Goal: Information Seeking & Learning: Check status

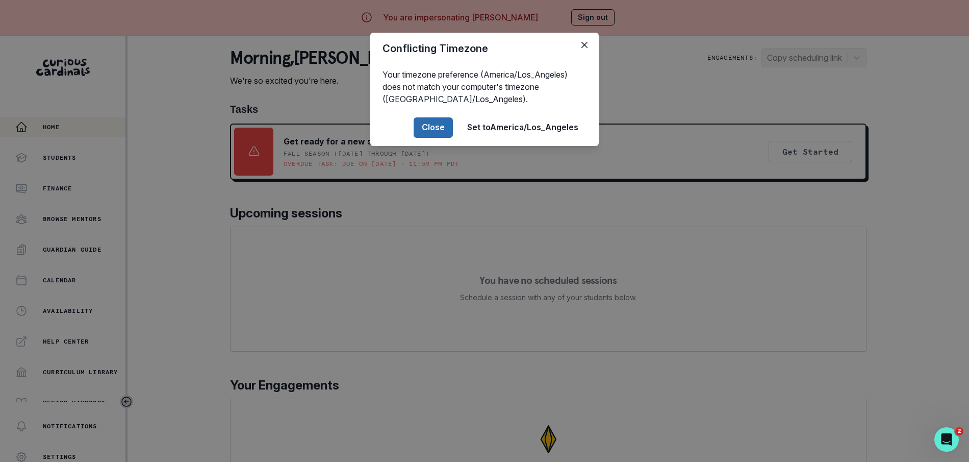
click at [436, 122] on button "Close" at bounding box center [433, 127] width 39 height 20
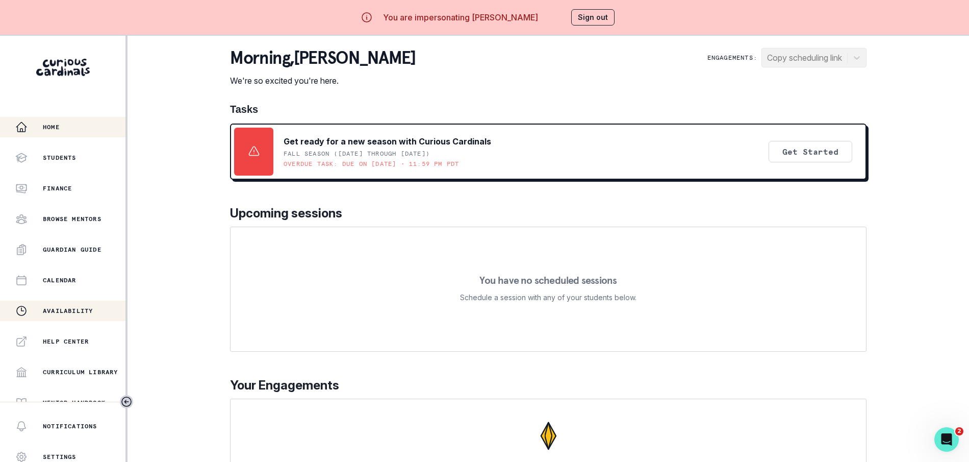
scroll to position [164, 0]
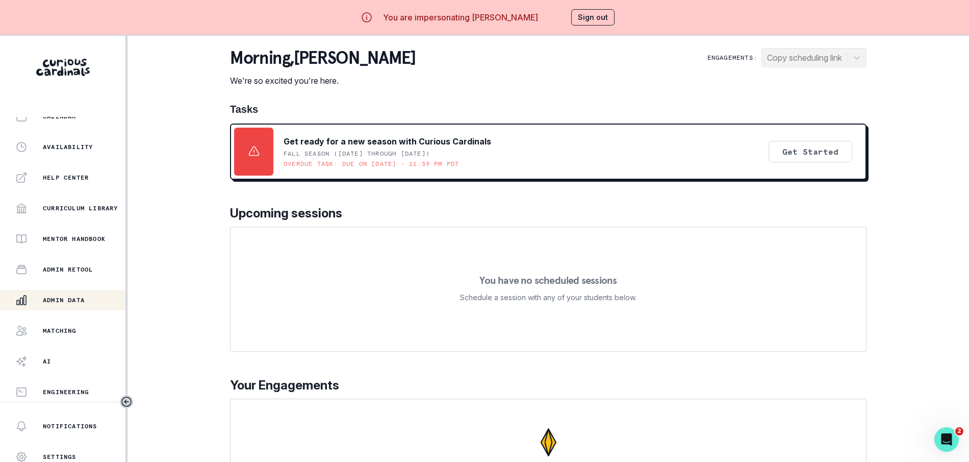
click at [85, 307] on button "Admin Data" at bounding box center [62, 300] width 125 height 20
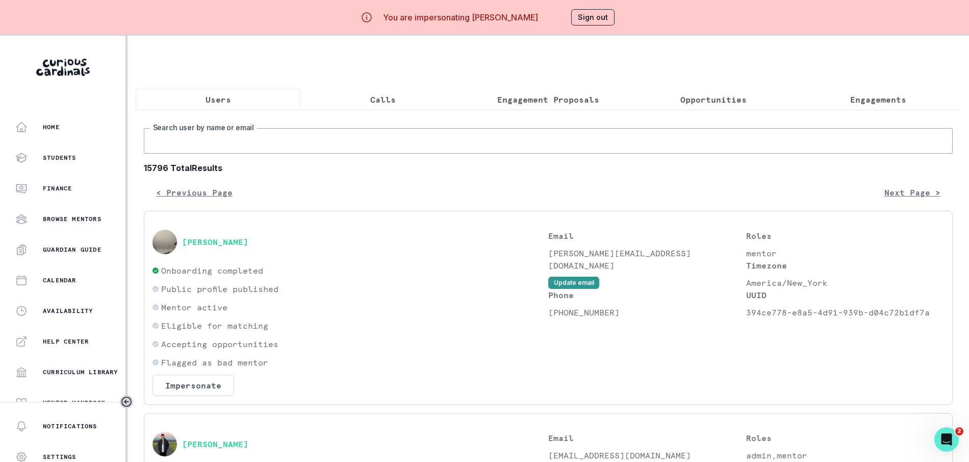
click at [340, 139] on input "Search user by name or email" at bounding box center [548, 141] width 809 height 26
type input "a"
type input "[PERSON_NAME]"
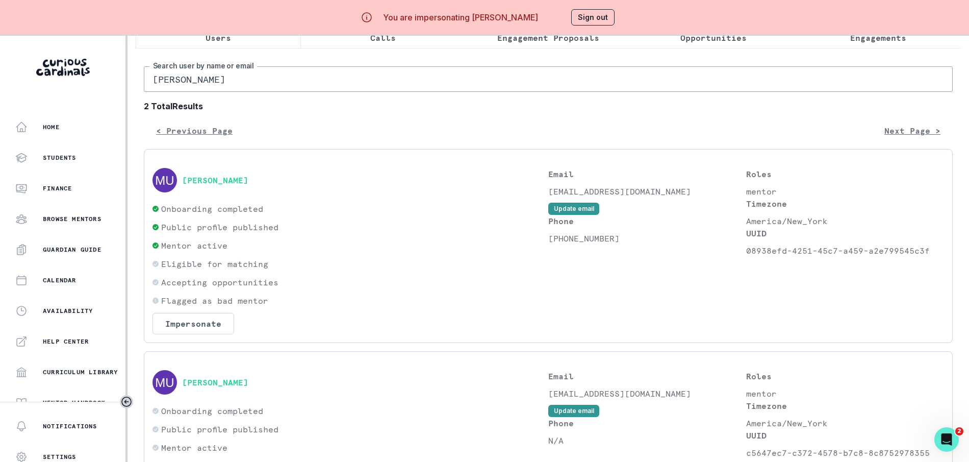
scroll to position [64, 0]
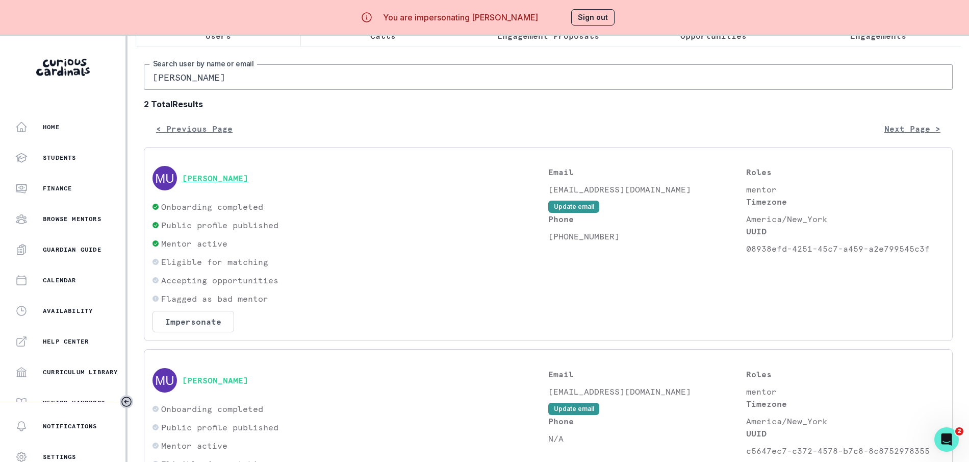
click at [229, 181] on button "[PERSON_NAME]" at bounding box center [215, 178] width 66 height 10
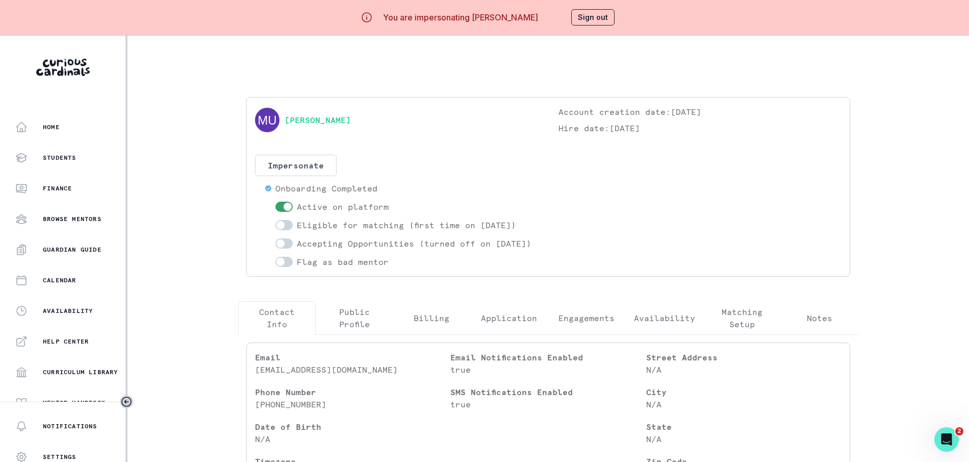
scroll to position [74, 0]
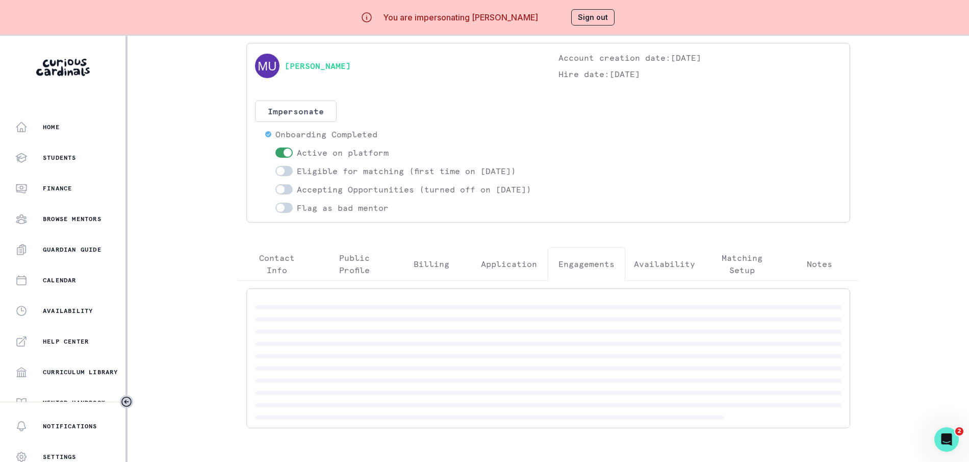
click at [582, 264] on button "Engagements" at bounding box center [587, 264] width 78 height 34
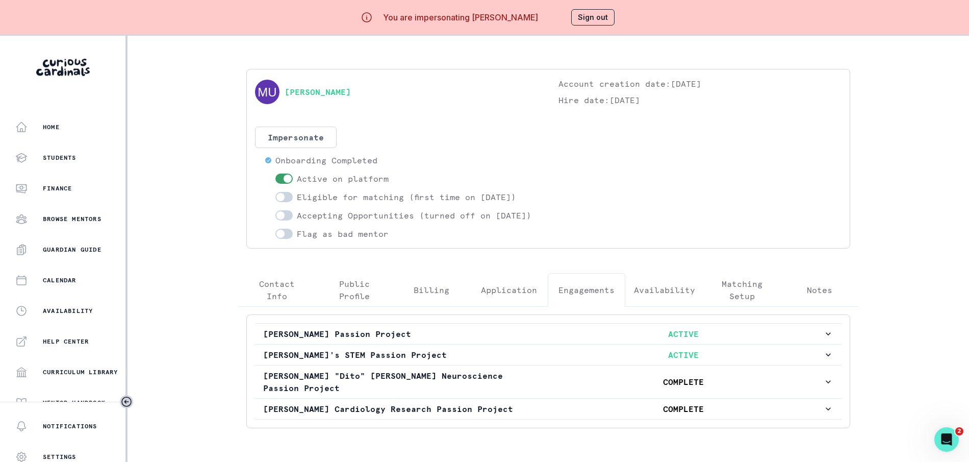
scroll to position [35, 0]
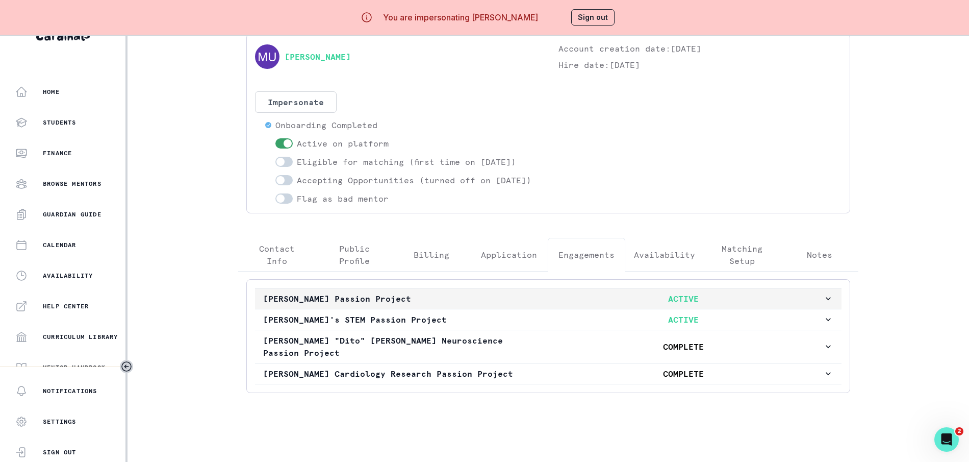
click at [539, 305] on p "[PERSON_NAME] Passion Project" at bounding box center [403, 298] width 280 height 12
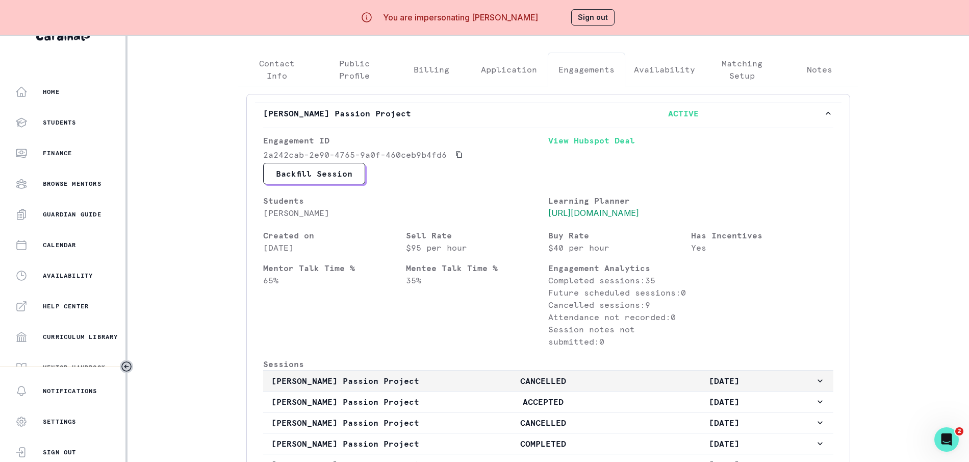
scroll to position [127, 0]
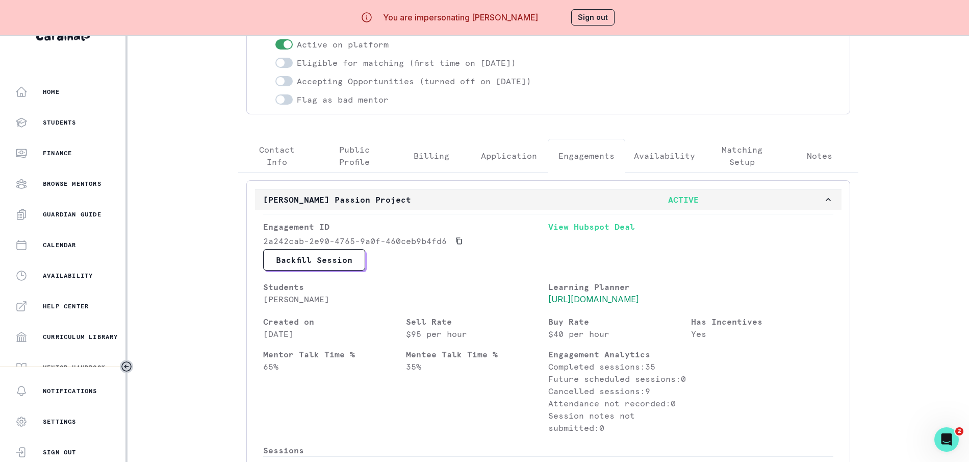
click at [819, 206] on p "ACTIVE" at bounding box center [683, 199] width 280 height 12
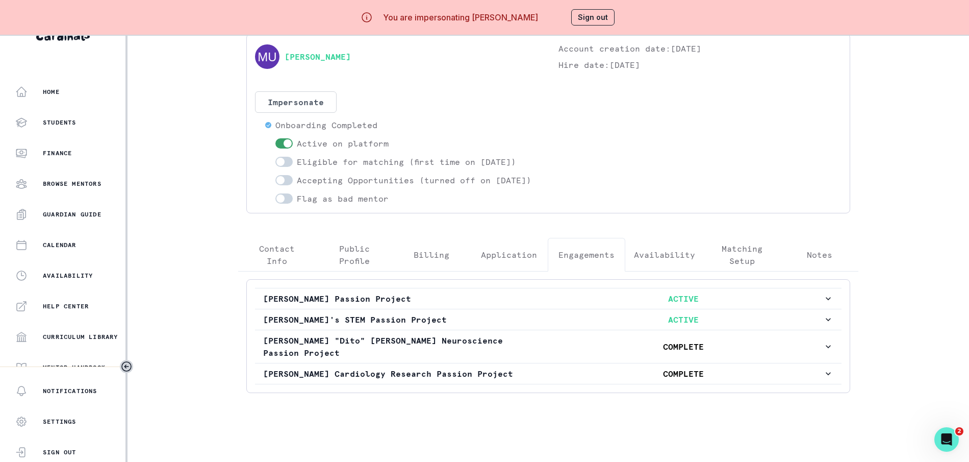
scroll to position [31, 0]
click at [621, 325] on p "ACTIVE" at bounding box center [683, 319] width 280 height 12
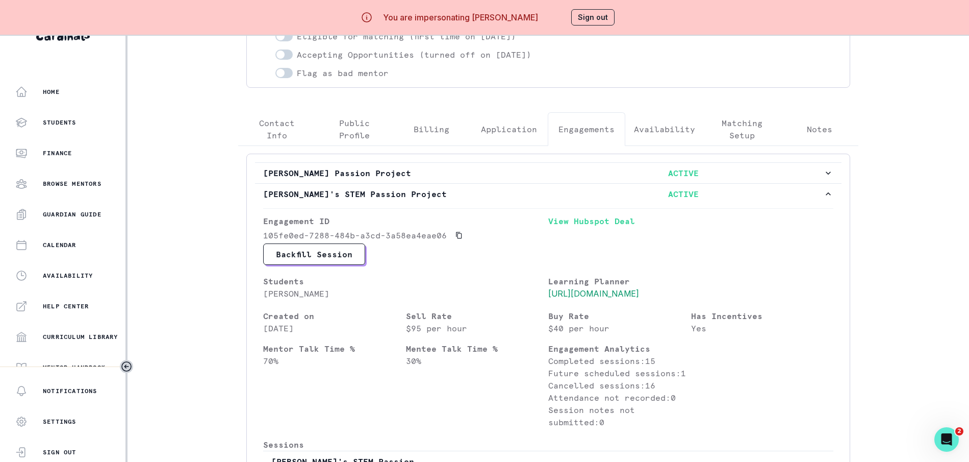
scroll to position [153, 0]
click at [737, 180] on p "ACTIVE" at bounding box center [683, 173] width 280 height 12
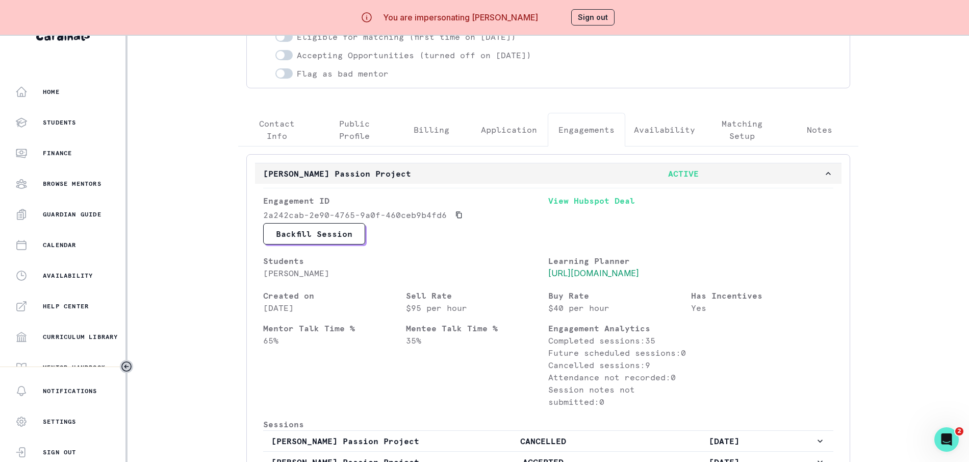
click at [737, 180] on p "ACTIVE" at bounding box center [683, 173] width 280 height 12
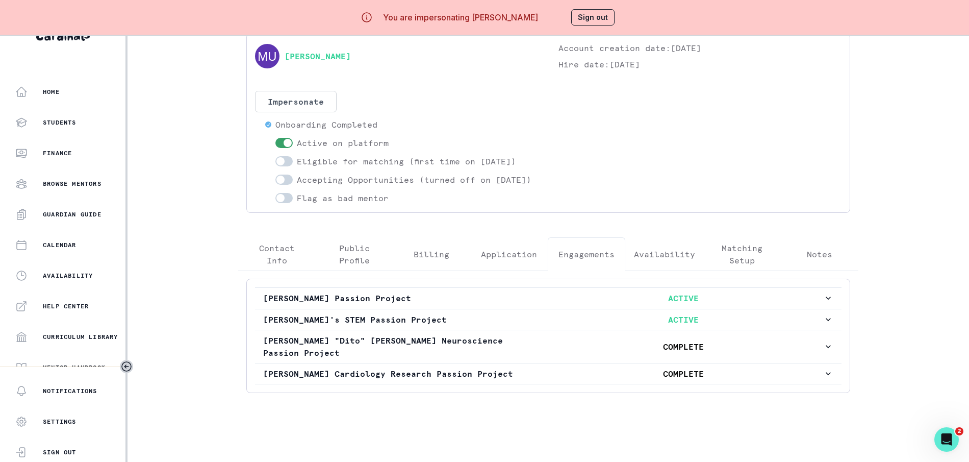
scroll to position [31, 0]
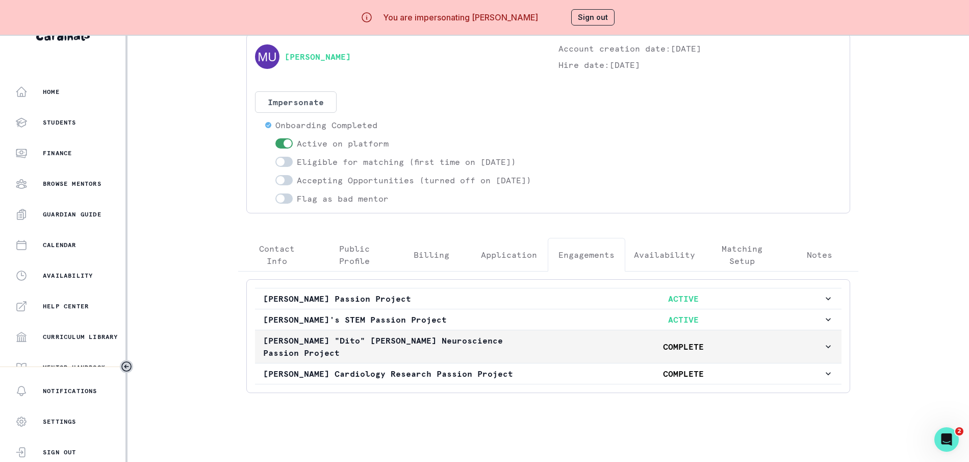
click at [595, 349] on p "COMPLETE" at bounding box center [683, 346] width 280 height 12
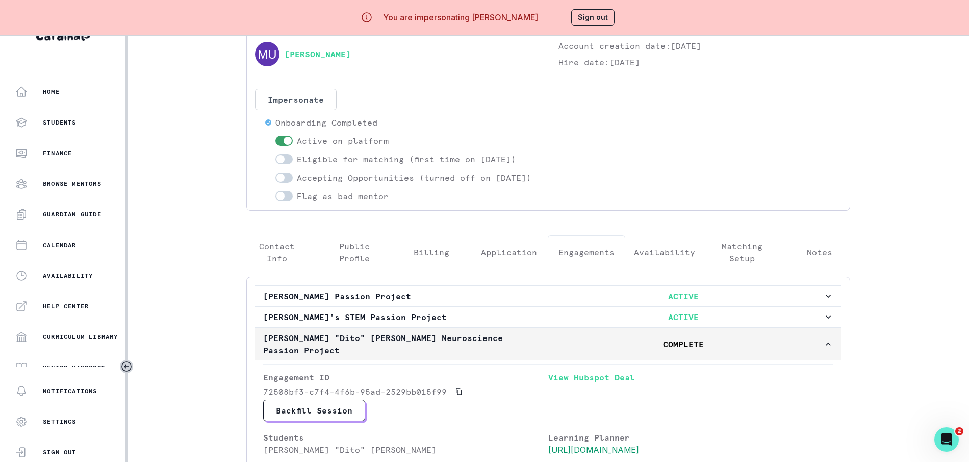
scroll to position [183, 0]
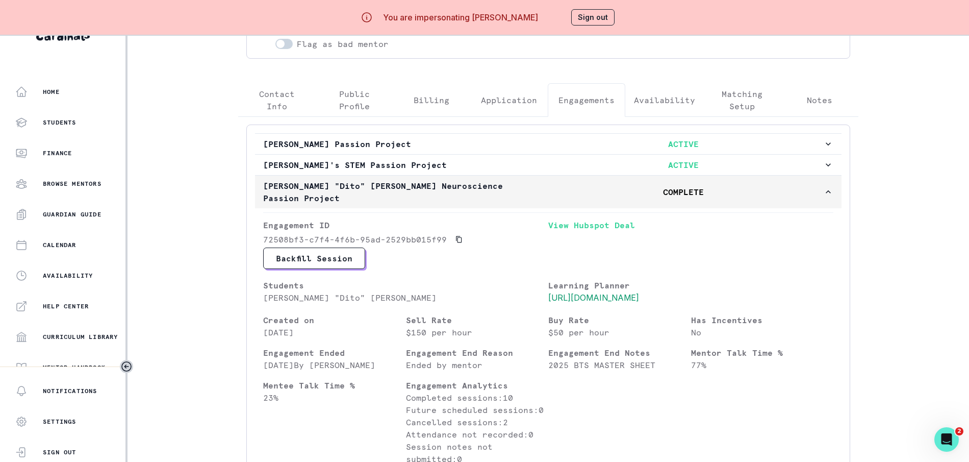
click at [581, 198] on p "COMPLETE" at bounding box center [683, 192] width 280 height 12
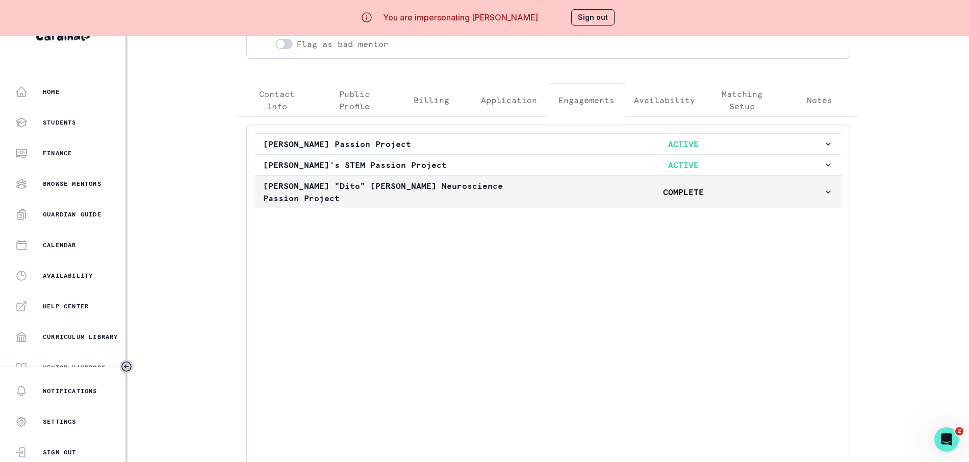
scroll to position [31, 0]
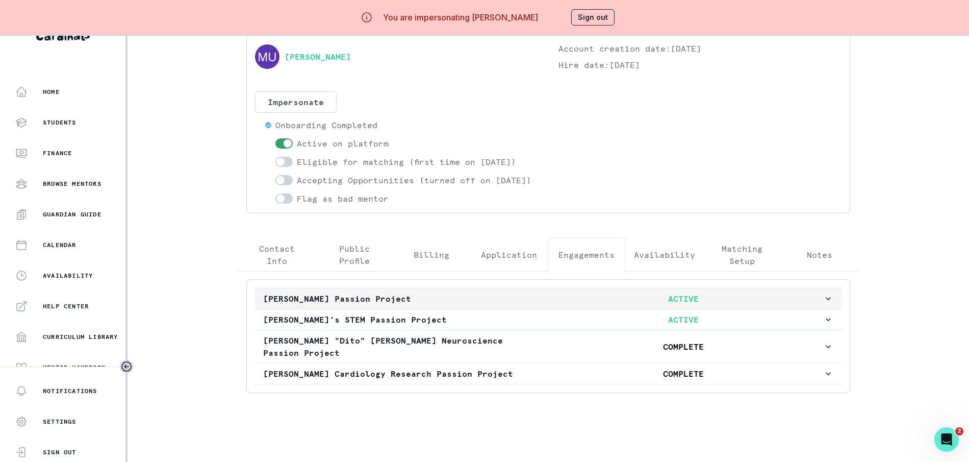
click at [645, 309] on button "[PERSON_NAME] Passion Project ACTIVE" at bounding box center [548, 298] width 587 height 20
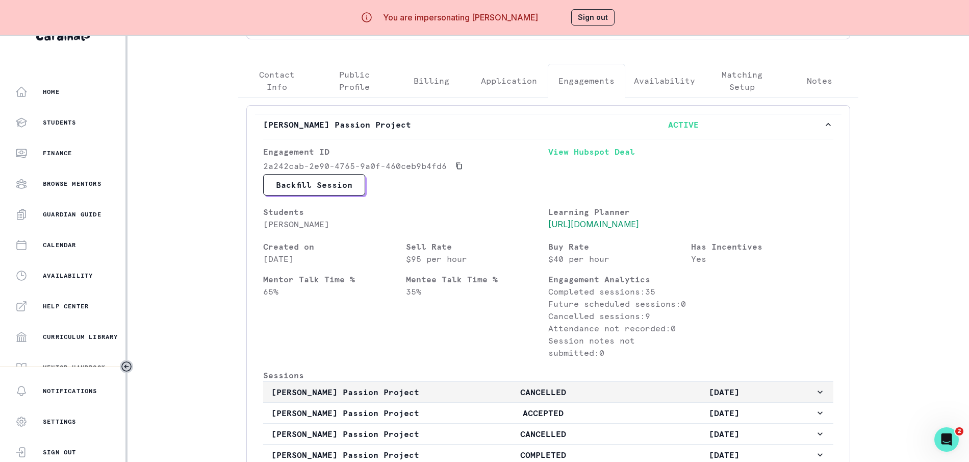
scroll to position [152, 0]
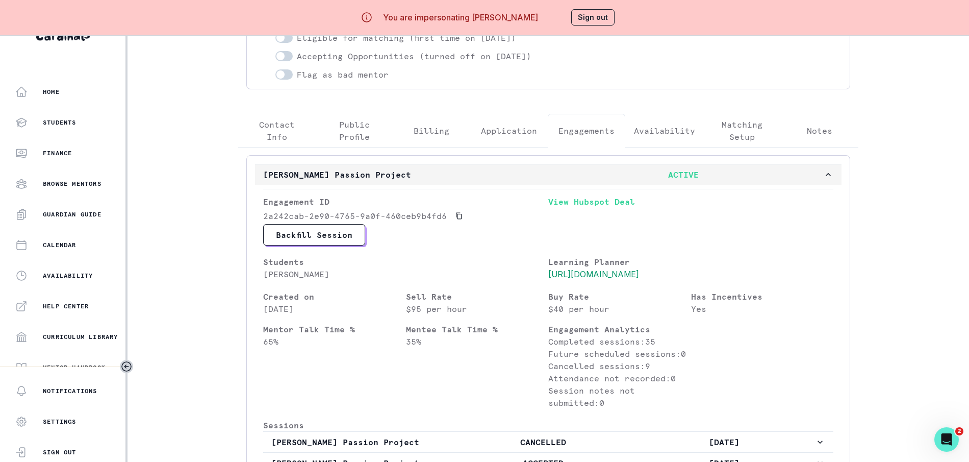
click at [769, 181] on p "ACTIVE" at bounding box center [683, 174] width 280 height 12
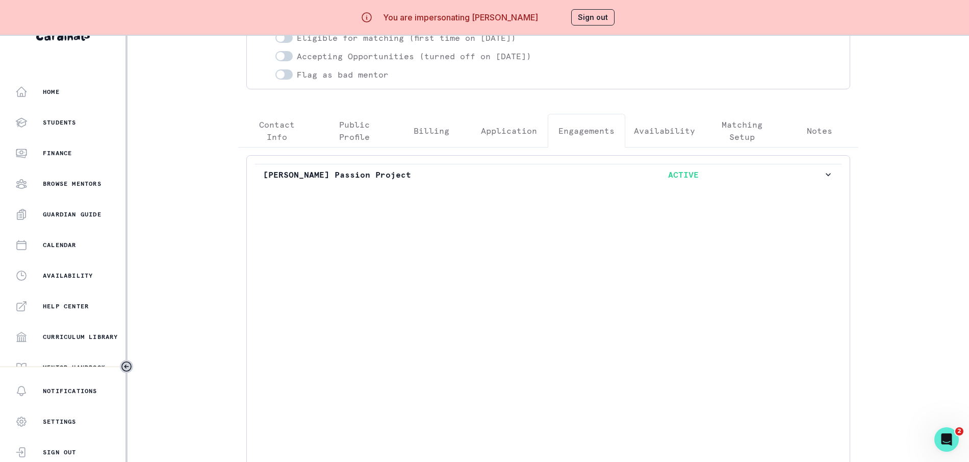
scroll to position [31, 0]
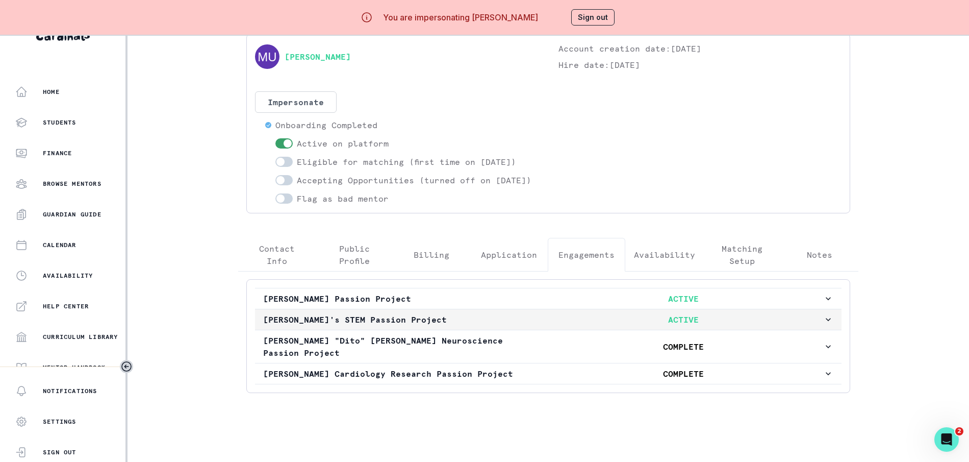
click at [740, 325] on p "ACTIVE" at bounding box center [683, 319] width 280 height 12
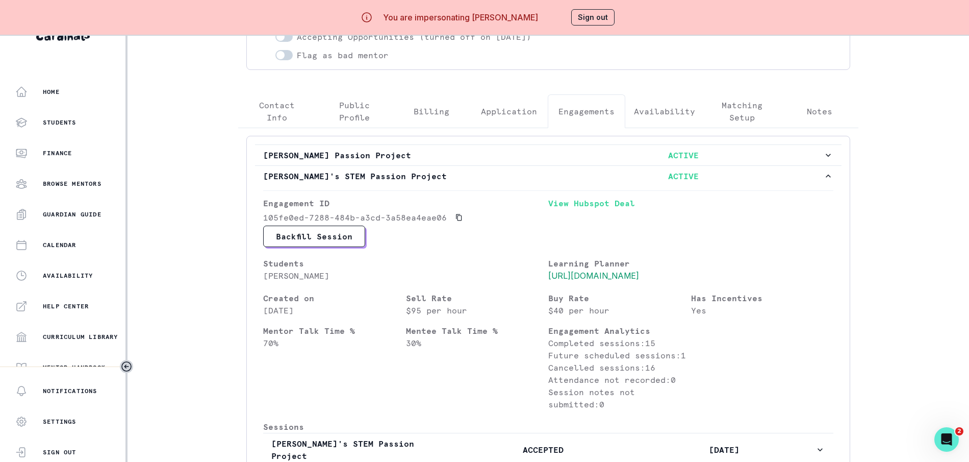
scroll to position [172, 0]
click at [766, 181] on p "ACTIVE" at bounding box center [683, 175] width 280 height 12
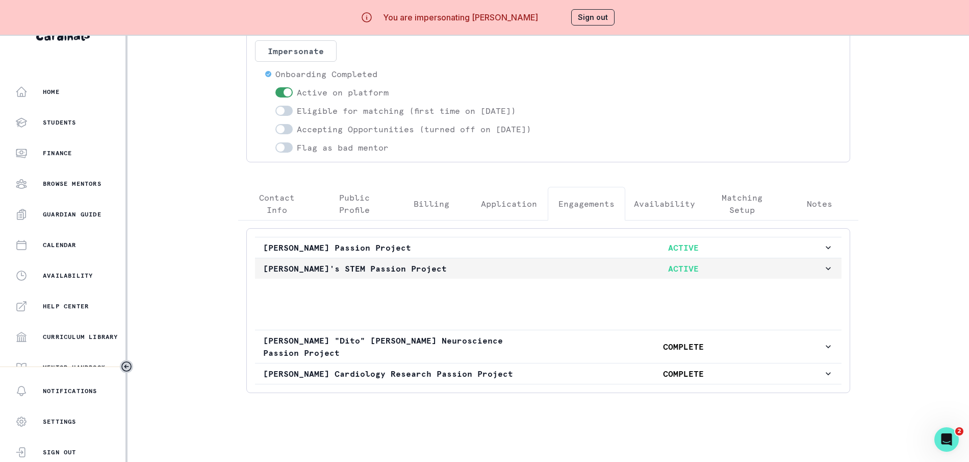
scroll to position [31, 0]
